Goal: Task Accomplishment & Management: Manage account settings

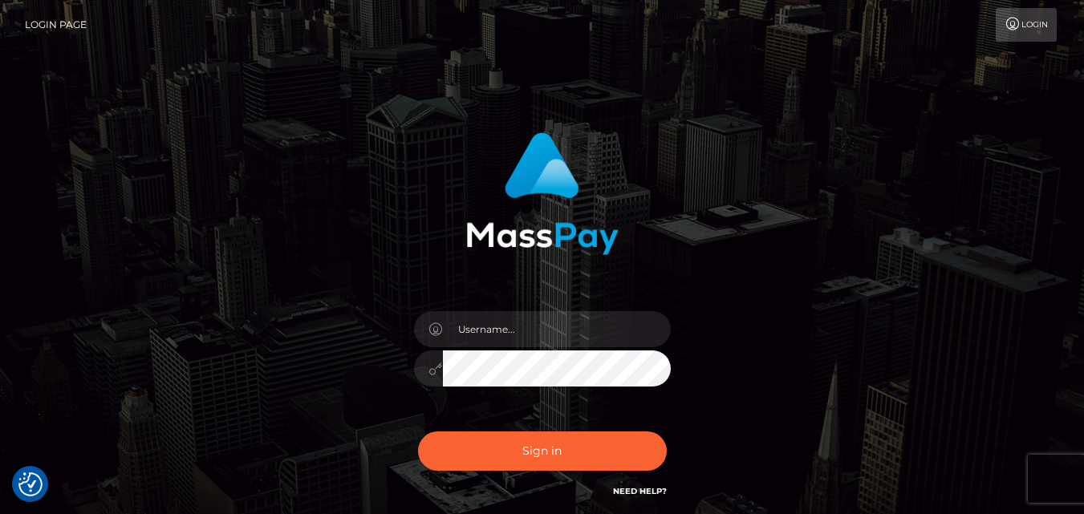
type input "[EMAIL_ADDRESS][DOMAIN_NAME]"
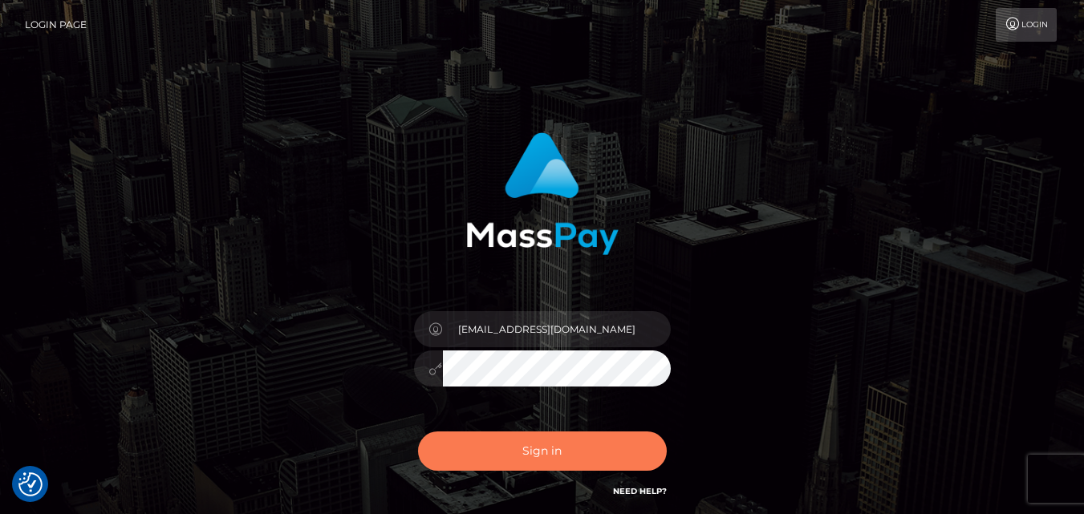
click at [554, 440] on button "Sign in" at bounding box center [542, 451] width 249 height 39
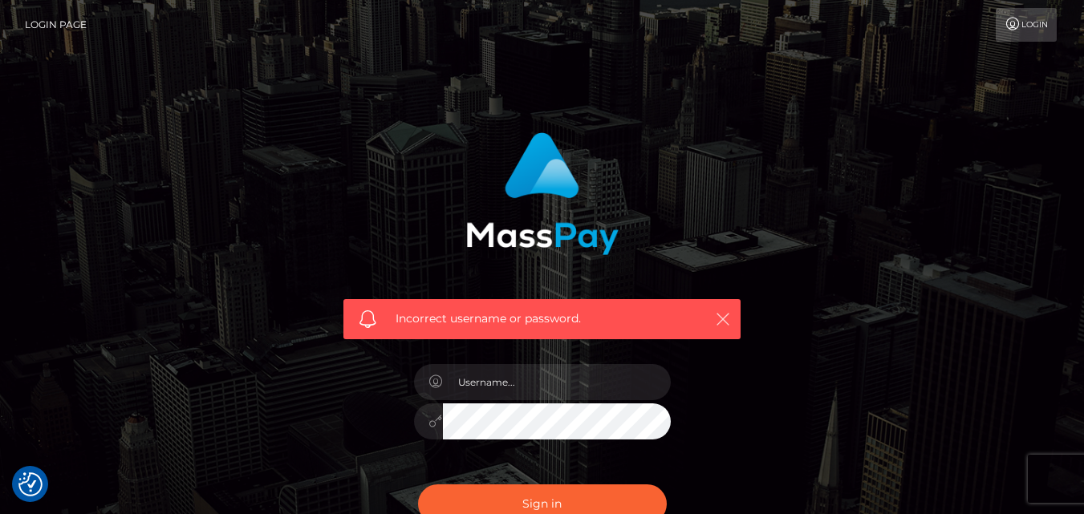
click at [723, 309] on button "button" at bounding box center [722, 319] width 20 height 20
click at [727, 318] on icon "button" at bounding box center [723, 319] width 16 height 16
click at [724, 317] on icon "button" at bounding box center [723, 319] width 16 height 16
drag, startPoint x: 724, startPoint y: 317, endPoint x: 666, endPoint y: 241, distance: 95.5
click at [666, 241] on div "Incorrect username or password." at bounding box center [541, 229] width 421 height 219
